Goal: Information Seeking & Learning: Learn about a topic

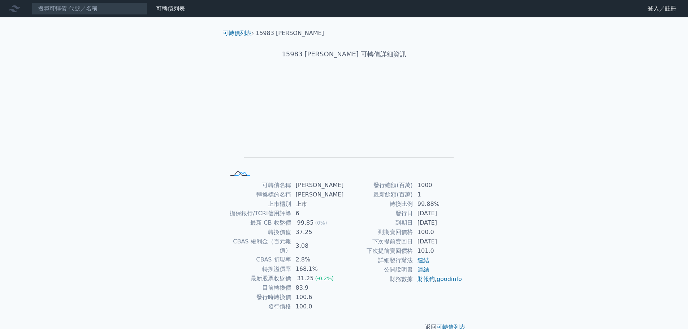
click at [243, 174] on rect at bounding box center [240, 174] width 24 height 8
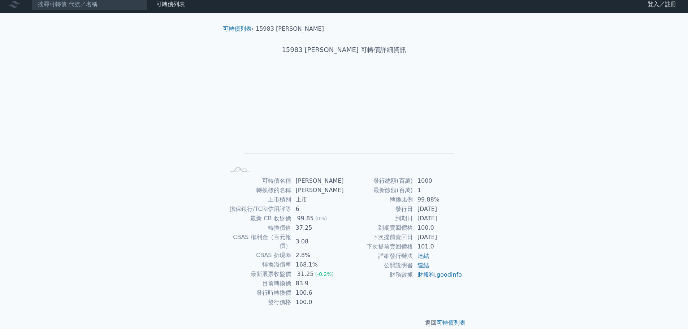
scroll to position [5, 0]
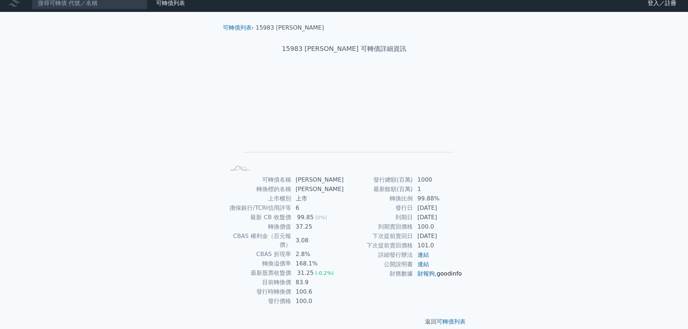
click at [436, 277] on link "goodinfo" at bounding box center [448, 273] width 25 height 7
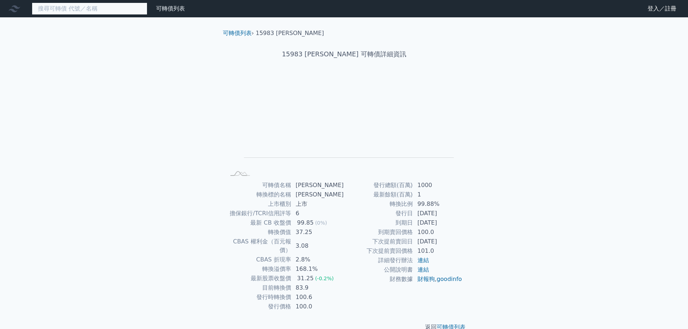
click at [57, 8] on input at bounding box center [89, 9] width 115 height 12
click at [175, 281] on div "可轉債列表 財務數據 可轉債列表 財務數據 登入／註冊 登入／註冊 可轉債列表 › 15983 [PERSON_NAME] 15983 [PERSON_NAM…" at bounding box center [344, 171] width 688 height 343
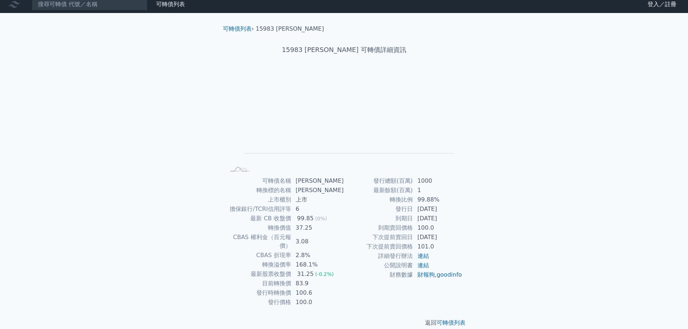
scroll to position [5, 0]
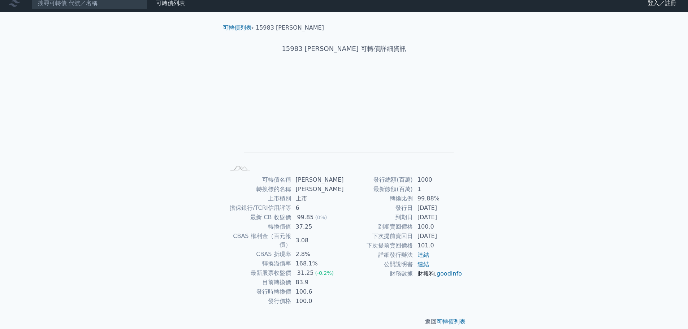
click at [425, 272] on link "財報狗" at bounding box center [425, 273] width 17 height 7
click at [455, 318] on link "可轉債列表" at bounding box center [450, 321] width 29 height 7
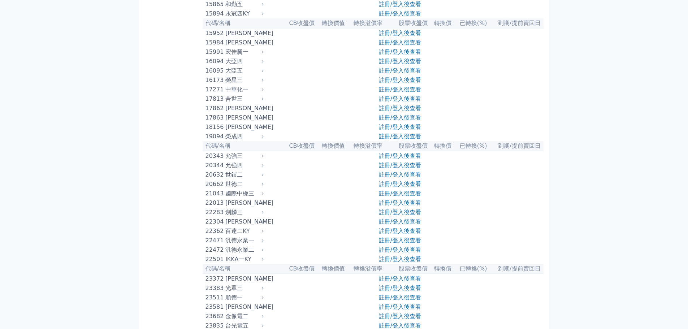
scroll to position [253, 0]
